Goal: Navigation & Orientation: Find specific page/section

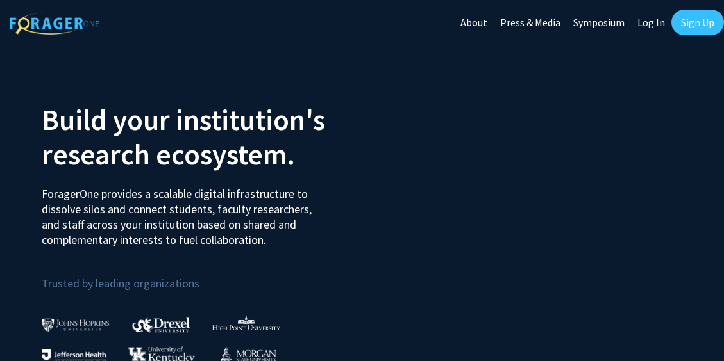
click at [661, 22] on link "Log In" at bounding box center [651, 22] width 40 height 45
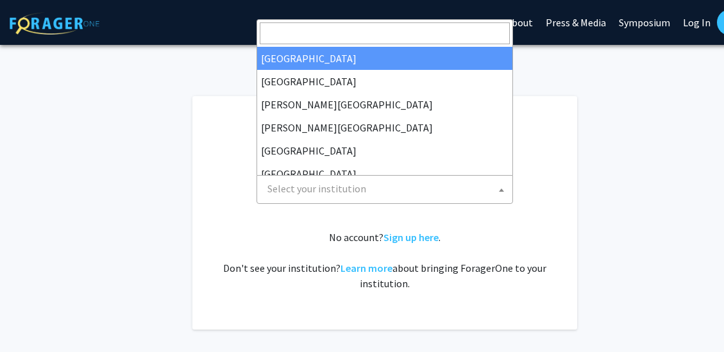
click at [367, 191] on span "Select your institution" at bounding box center [387, 189] width 250 height 26
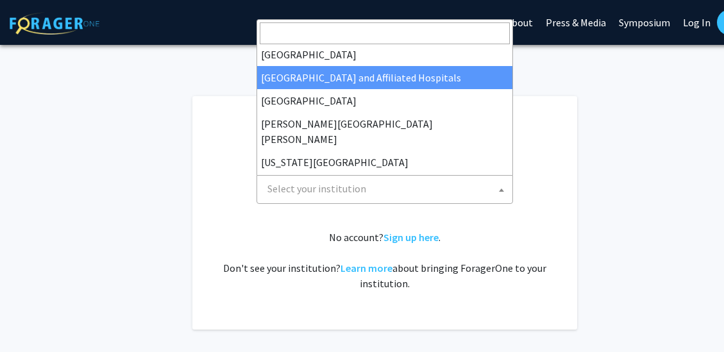
scroll to position [192, 0]
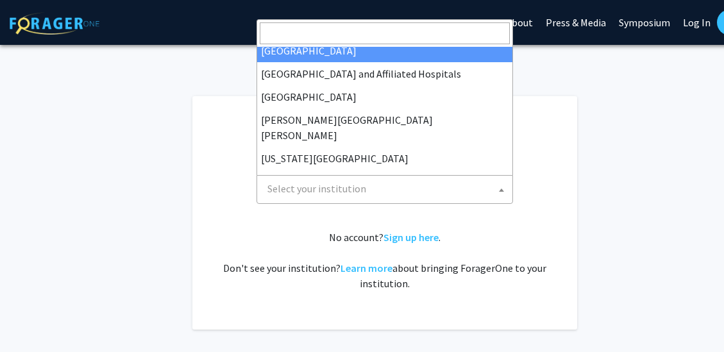
select select "23"
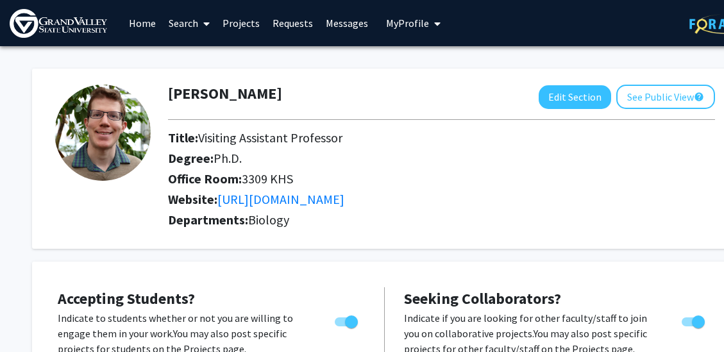
click at [280, 26] on link "Requests" at bounding box center [292, 23] width 53 height 45
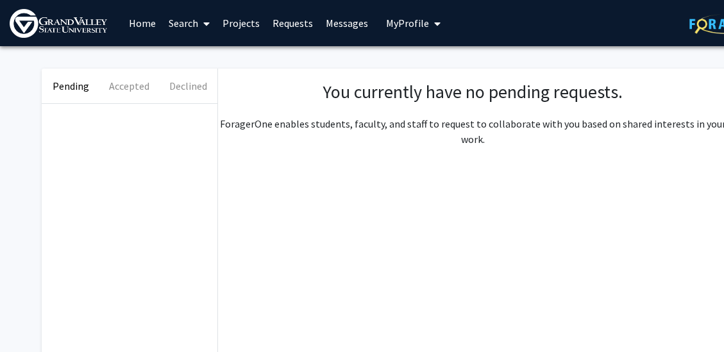
click at [327, 20] on link "Messages" at bounding box center [346, 23] width 55 height 45
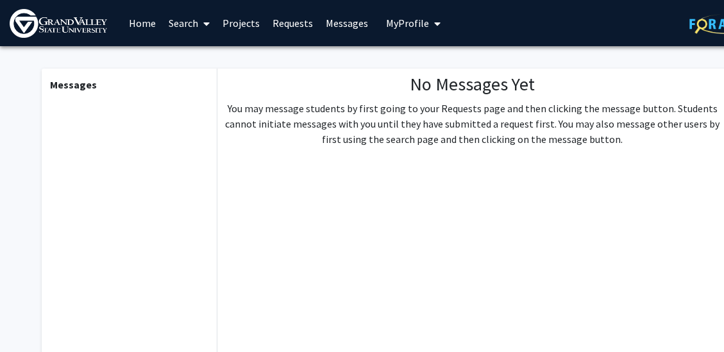
click at [147, 26] on link "Home" at bounding box center [142, 23] width 40 height 45
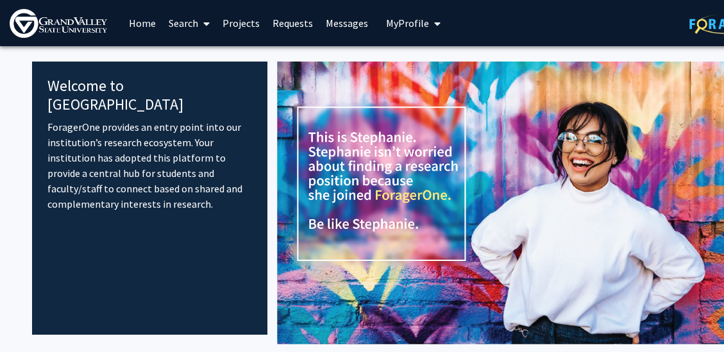
click at [413, 31] on button "My Profile" at bounding box center [413, 23] width 62 height 46
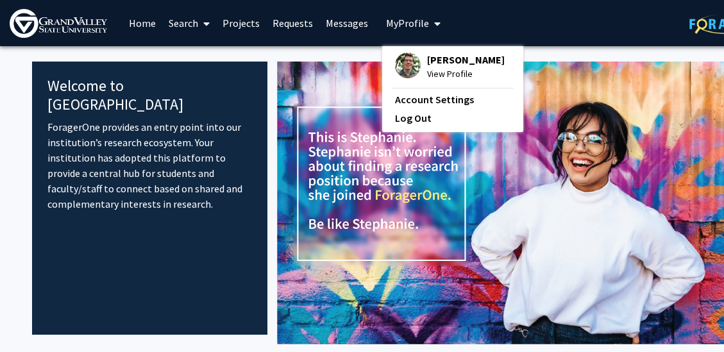
click at [435, 78] on span "View Profile" at bounding box center [466, 74] width 78 height 14
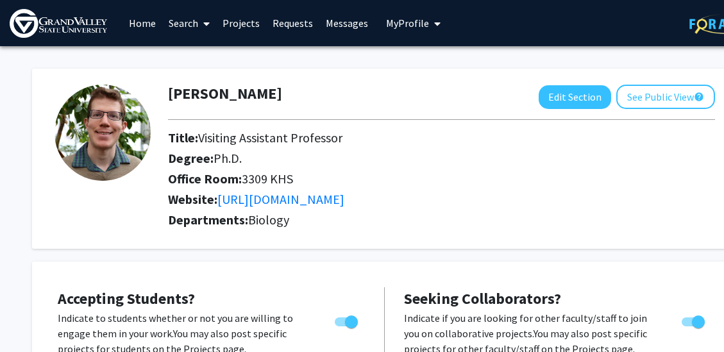
click at [440, 23] on button "My Profile" at bounding box center [413, 23] width 62 height 46
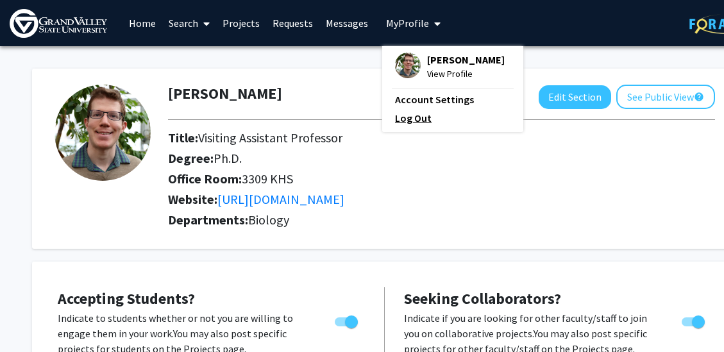
click at [417, 124] on link "Log Out" at bounding box center [452, 117] width 115 height 15
